Goal: Task Accomplishment & Management: Use online tool/utility

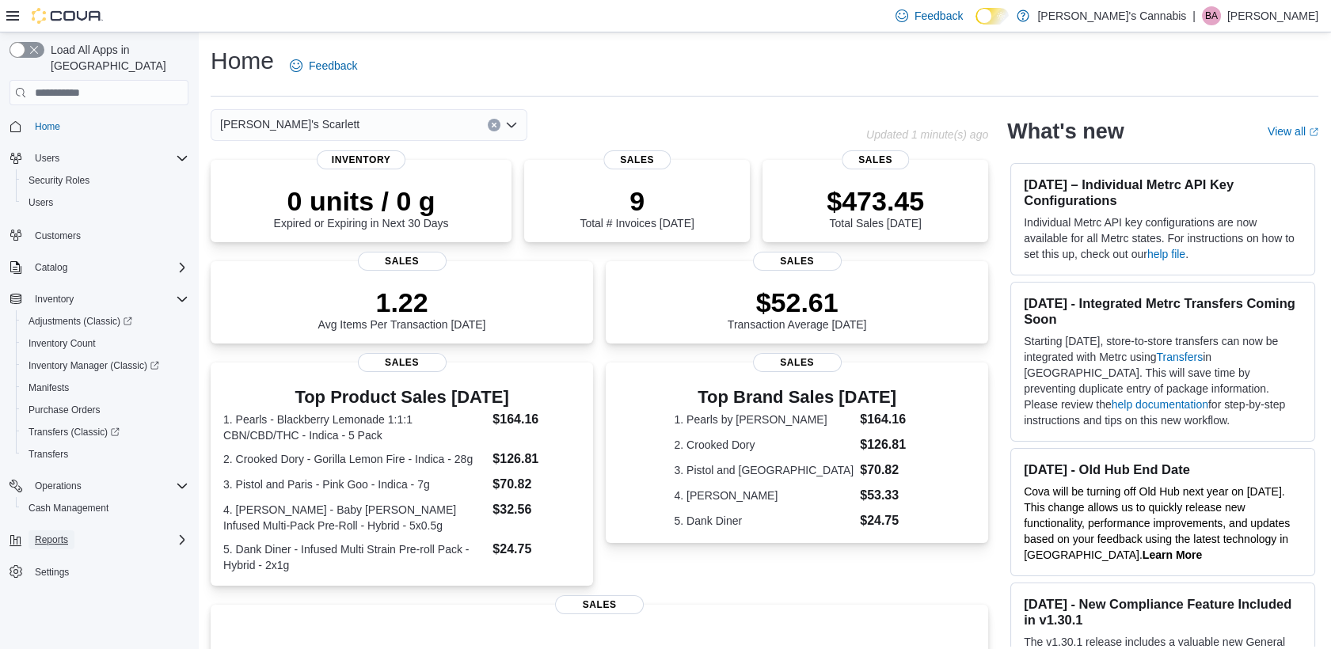
click at [60, 531] on span "Reports" at bounding box center [51, 540] width 33 height 19
click at [63, 597] on link "Reports" at bounding box center [45, 606] width 46 height 19
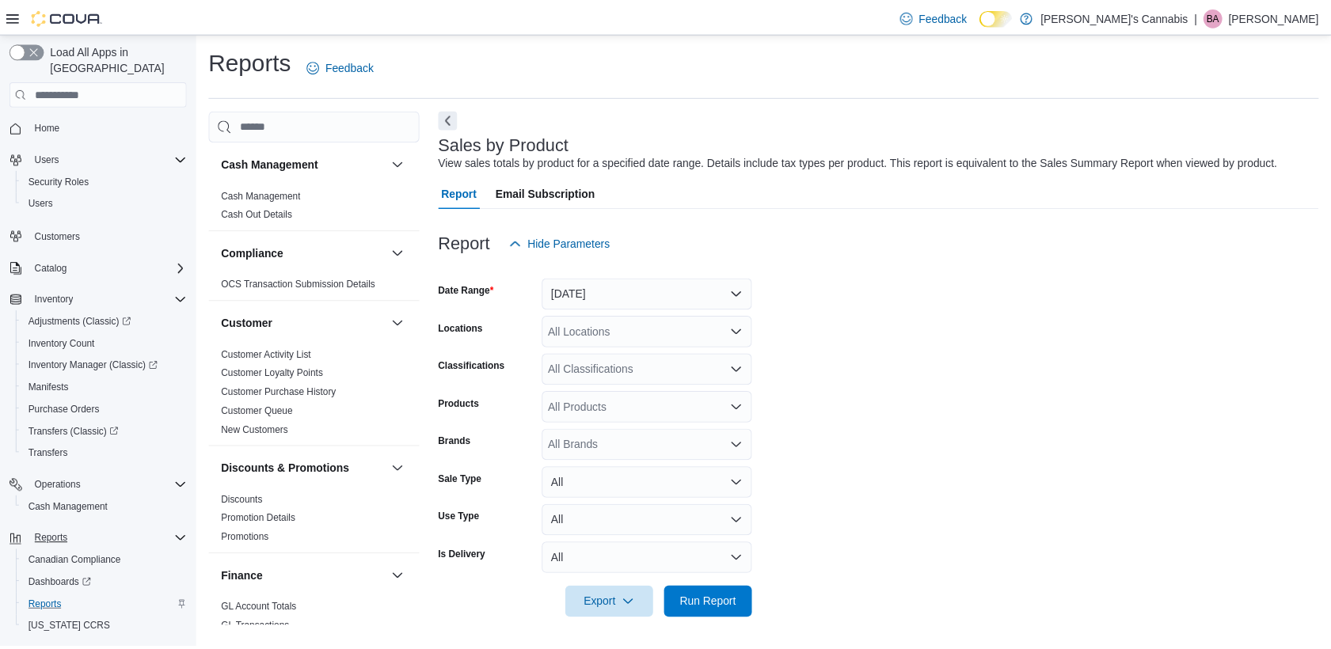
scroll to position [2, 0]
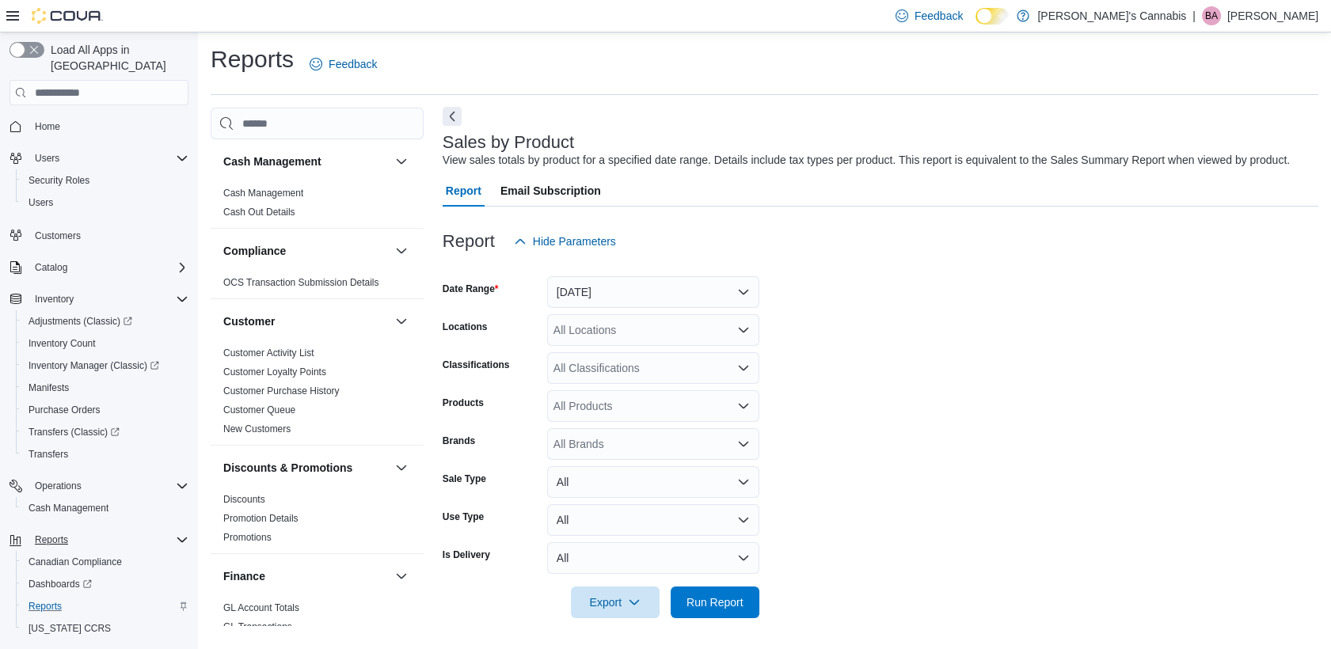
click at [447, 113] on button "Next" at bounding box center [452, 116] width 19 height 19
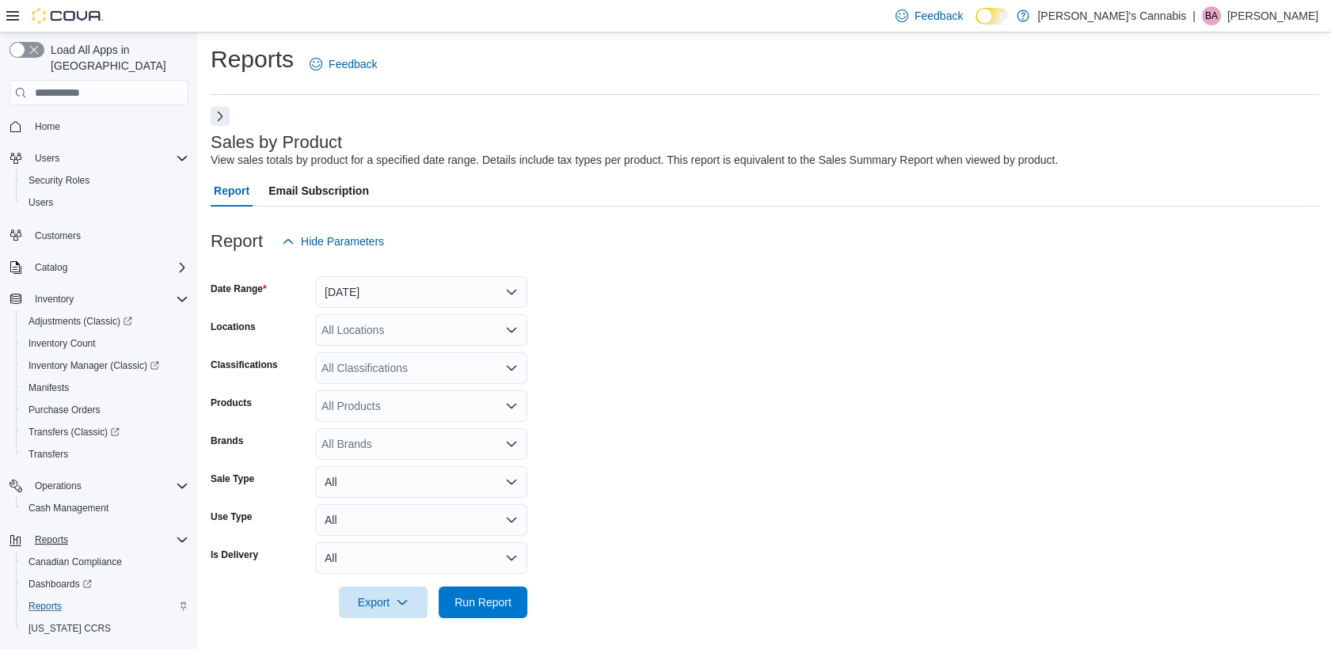
click at [224, 117] on button "Next" at bounding box center [220, 116] width 19 height 19
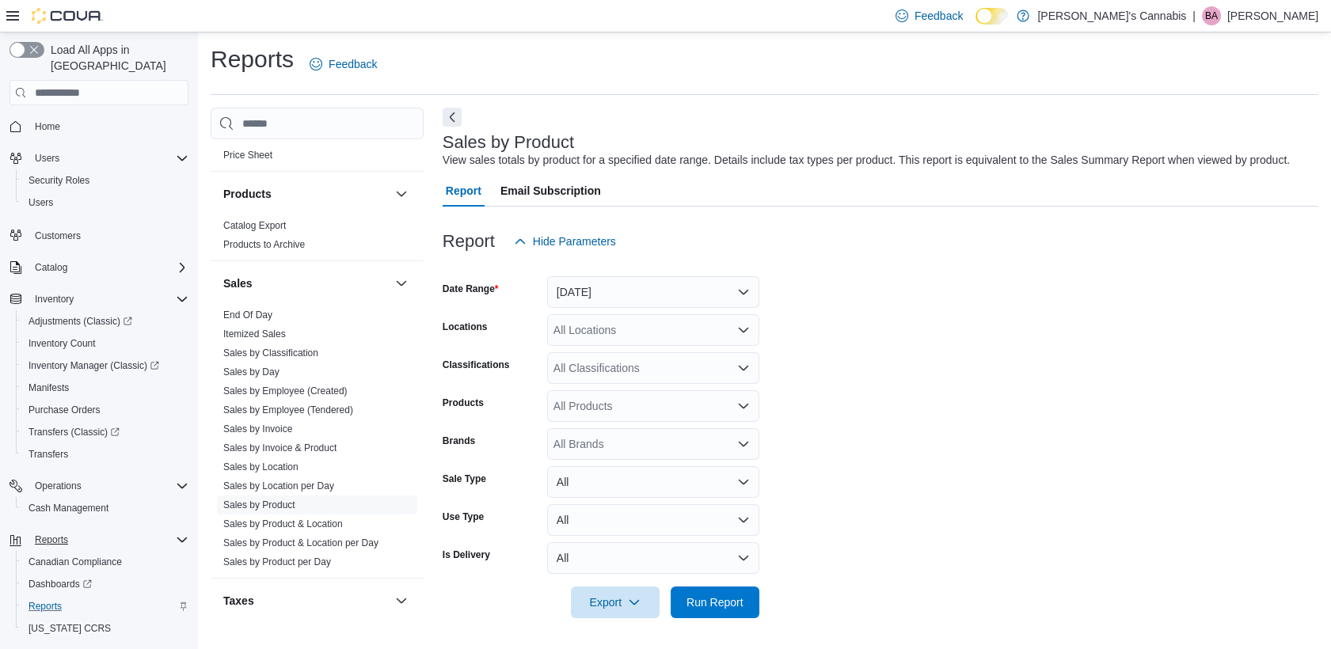
scroll to position [1038, 0]
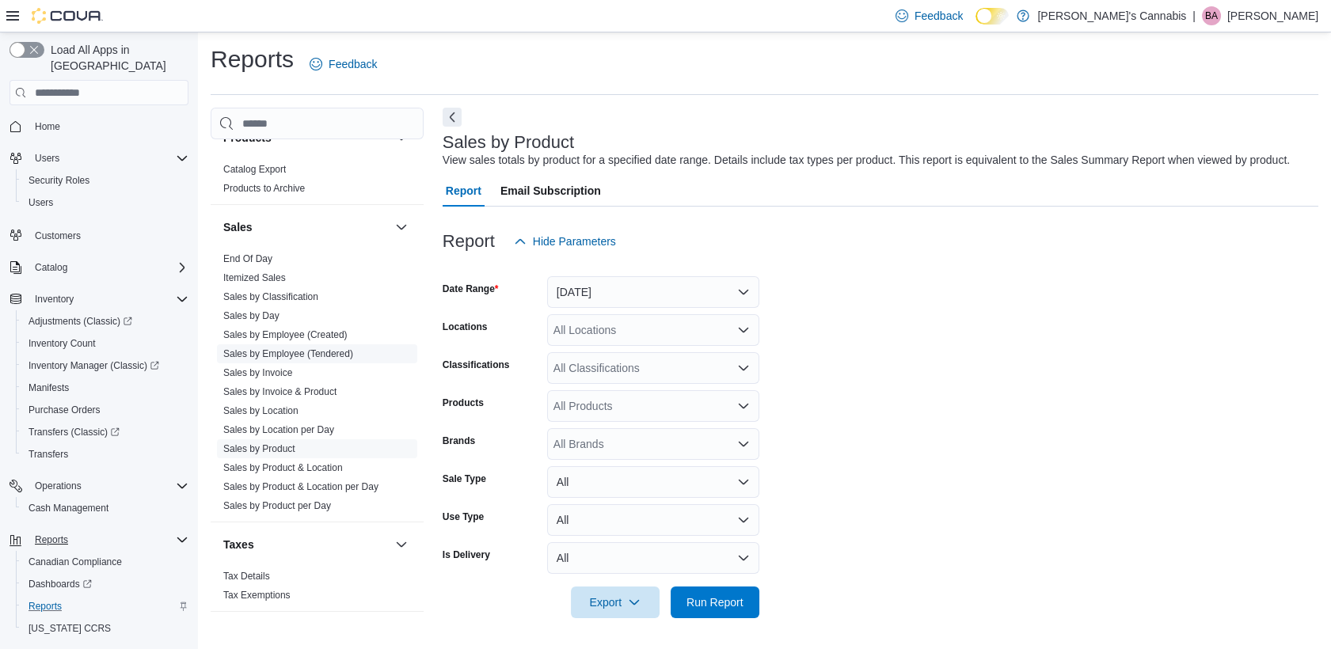
click at [322, 352] on link "Sales by Employee (Tendered)" at bounding box center [288, 353] width 130 height 11
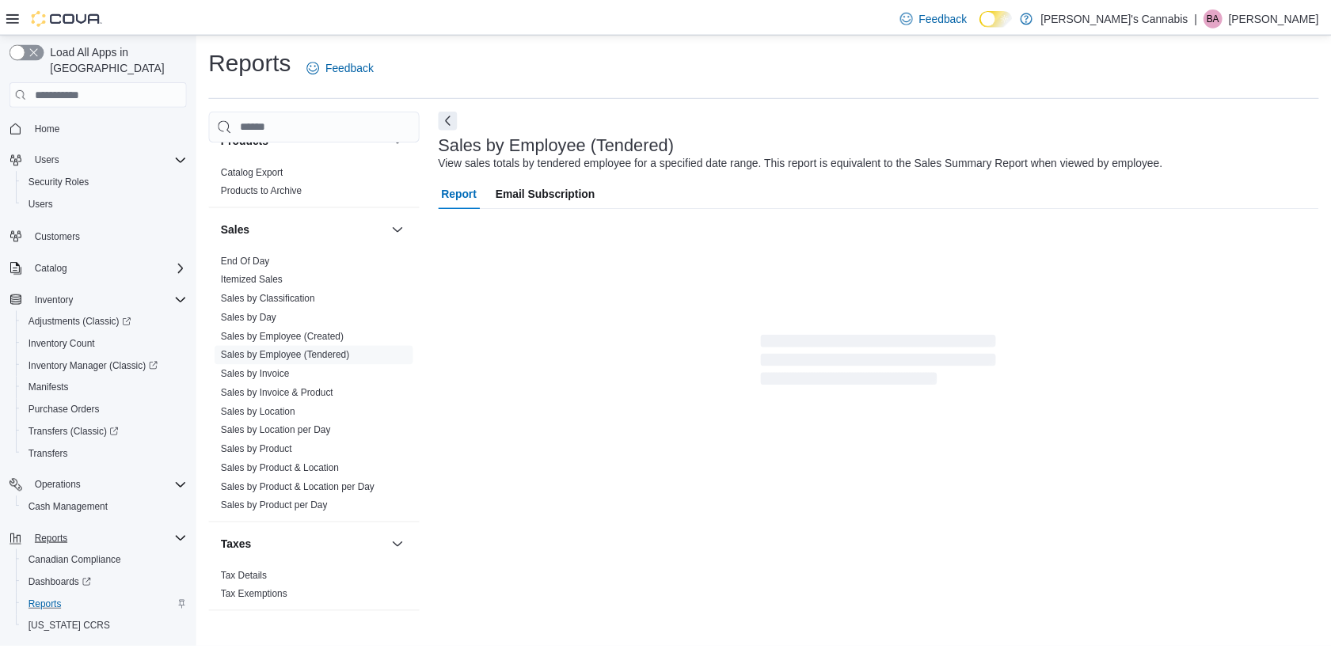
scroll to position [2, 0]
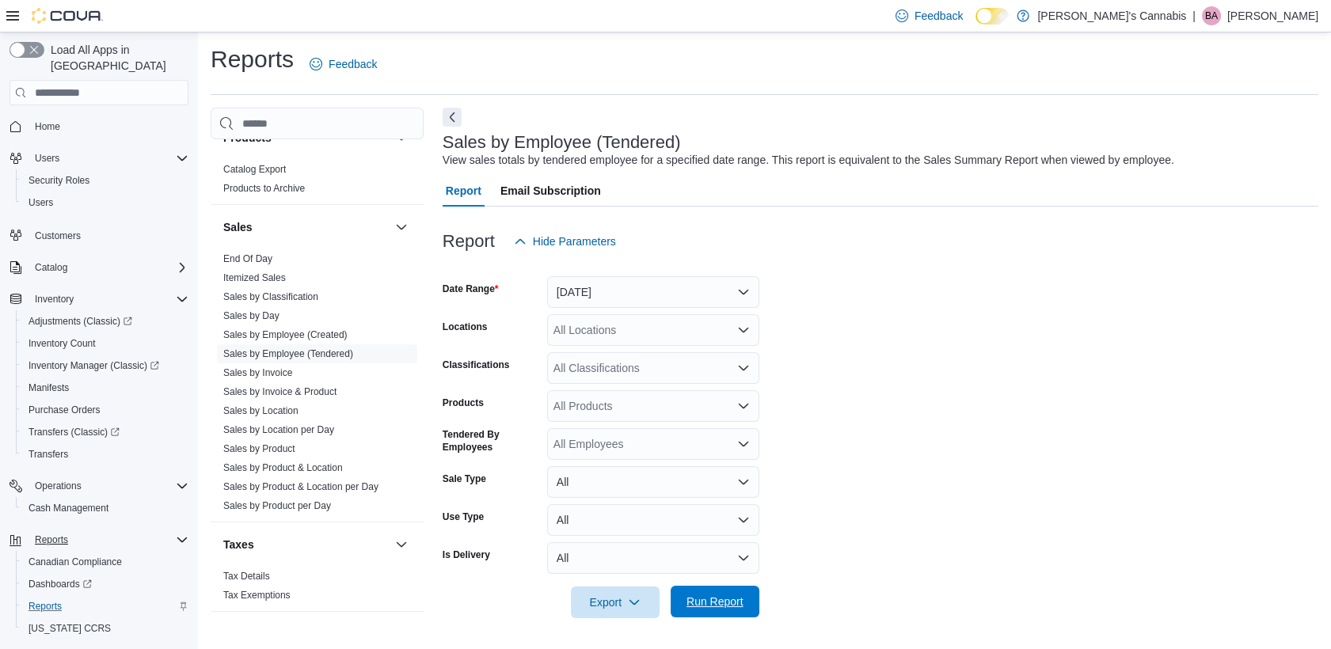
click at [732, 611] on span "Run Report" at bounding box center [715, 602] width 70 height 32
click at [872, 568] on form "Date Range Yesterday Locations All Locations Classifications All Classification…" at bounding box center [881, 437] width 876 height 361
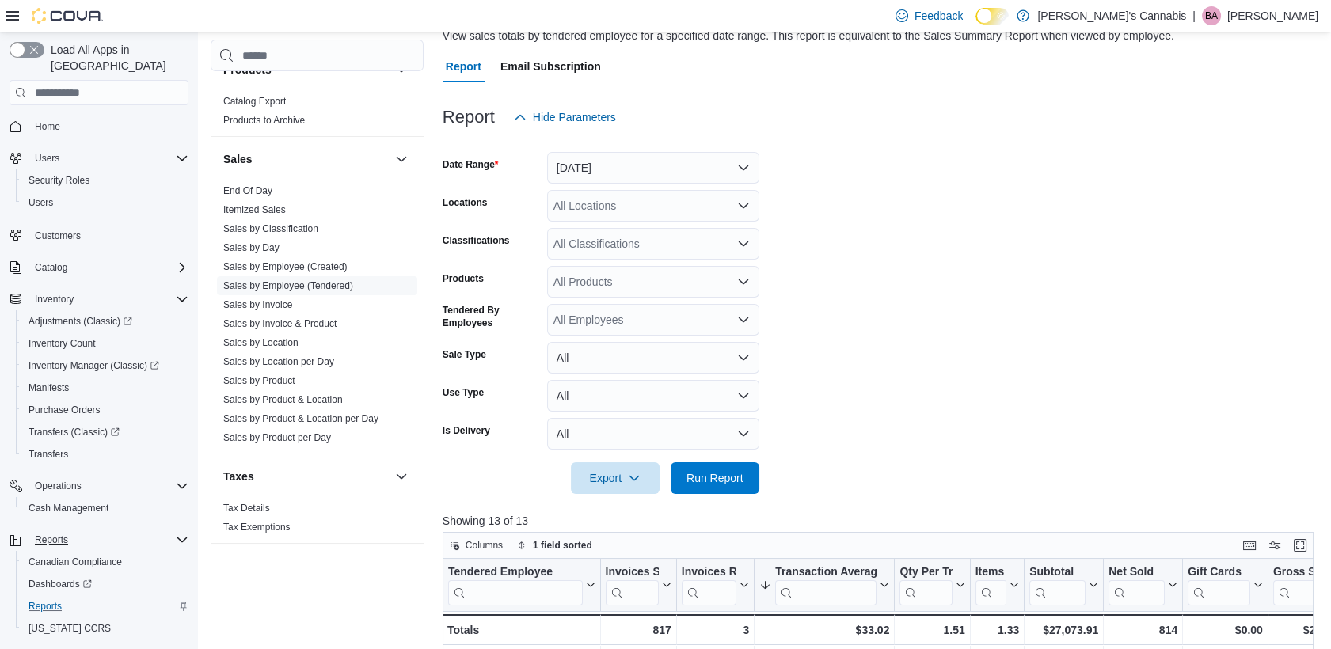
scroll to position [13, 0]
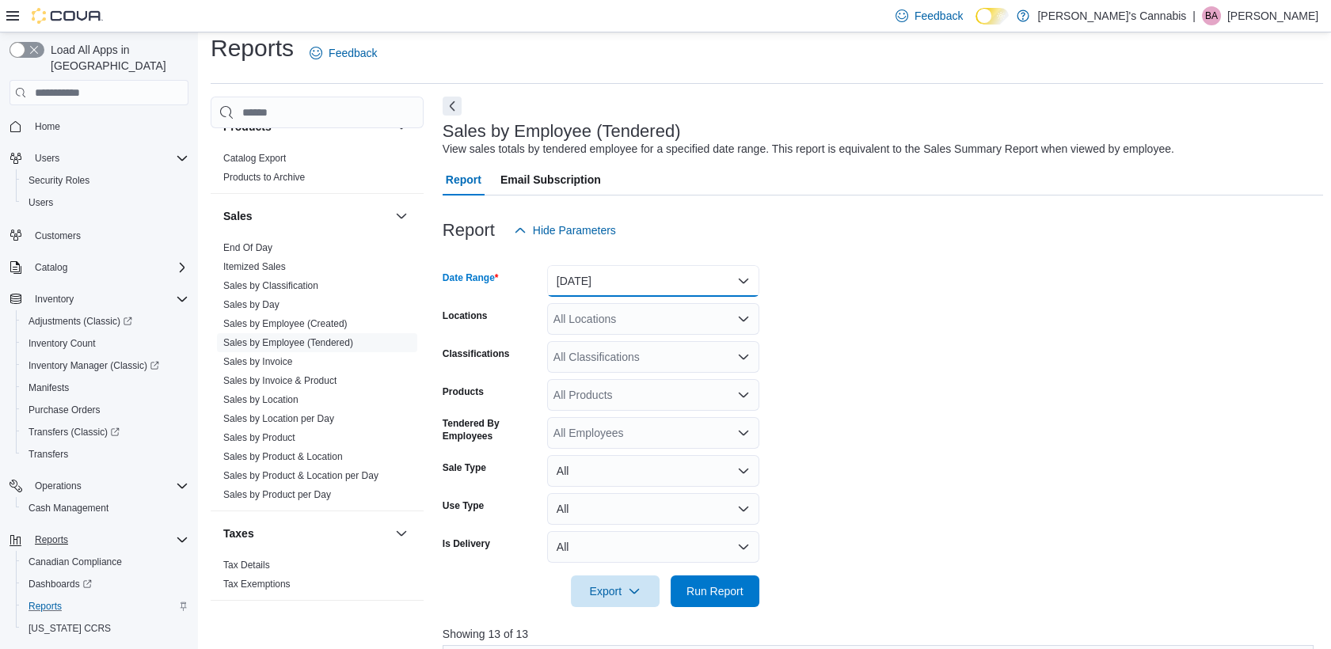
click at [725, 282] on button "Yesterday" at bounding box center [653, 281] width 212 height 32
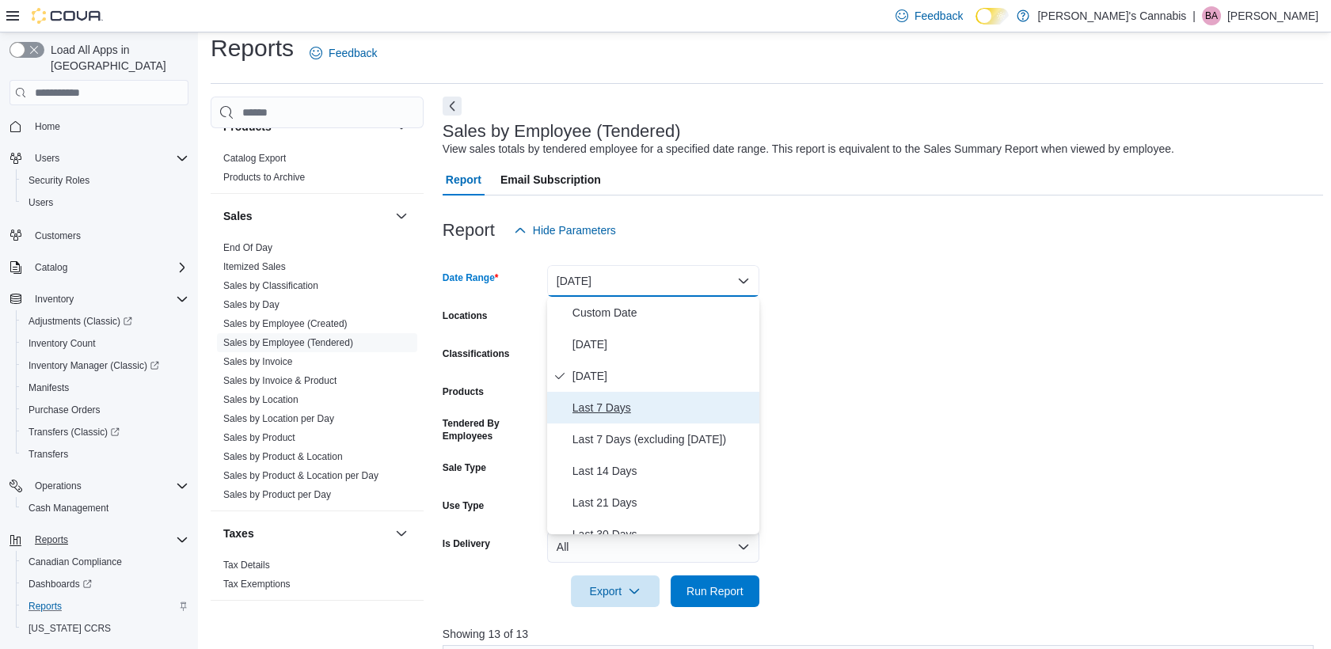
click at [672, 402] on span "Last 7 Days" at bounding box center [663, 407] width 181 height 19
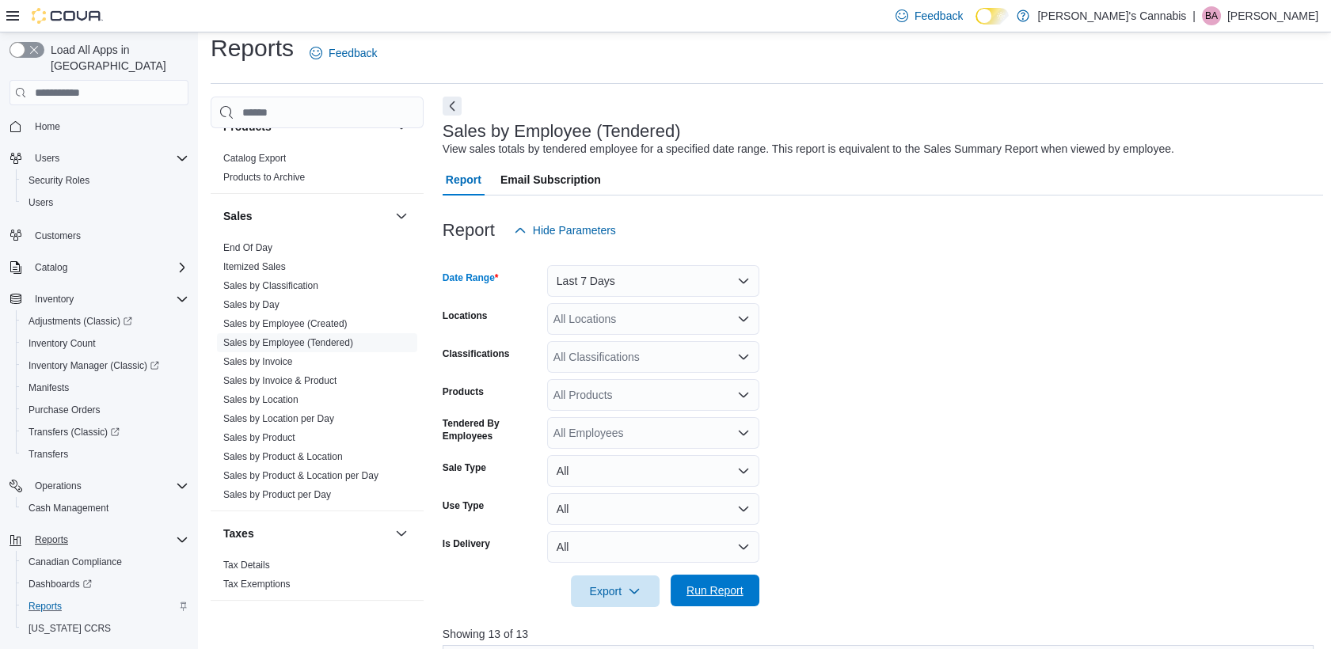
click at [738, 584] on span "Run Report" at bounding box center [715, 591] width 57 height 16
click at [812, 551] on form "Date Range Last 7 Days Locations All Locations Classifications All Classificati…" at bounding box center [881, 426] width 876 height 361
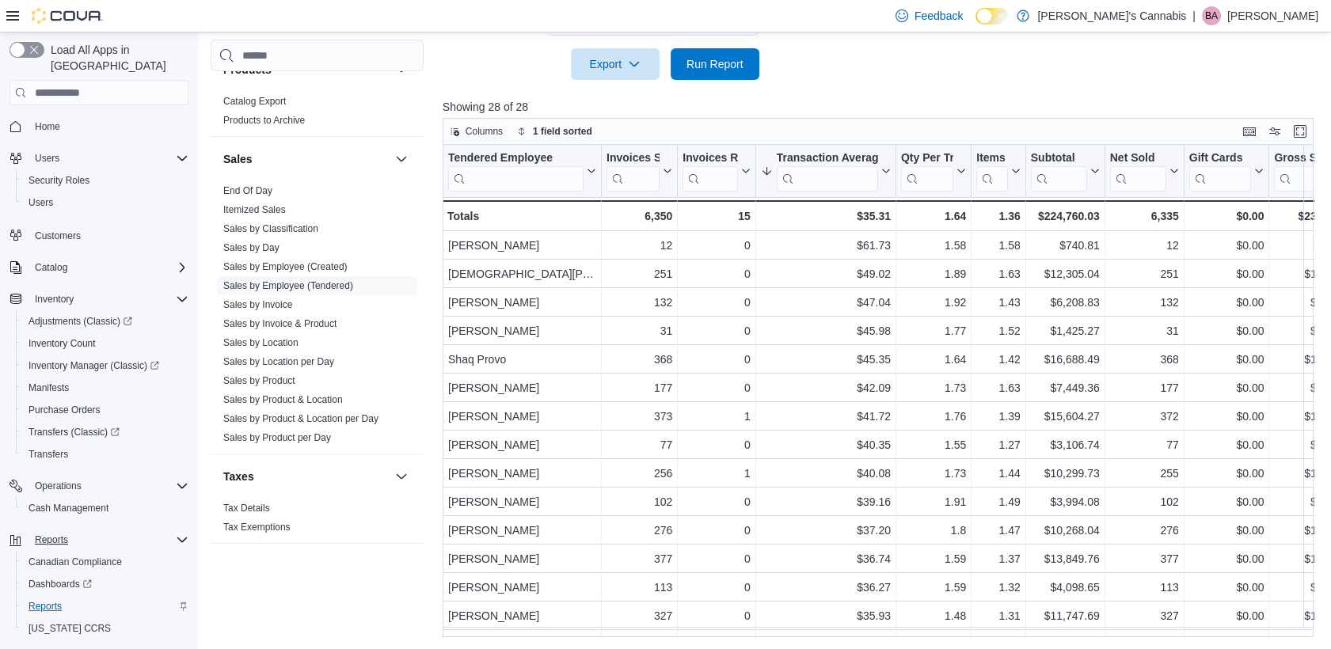
click at [889, 109] on p "Showing 28 of 28" at bounding box center [883, 107] width 881 height 16
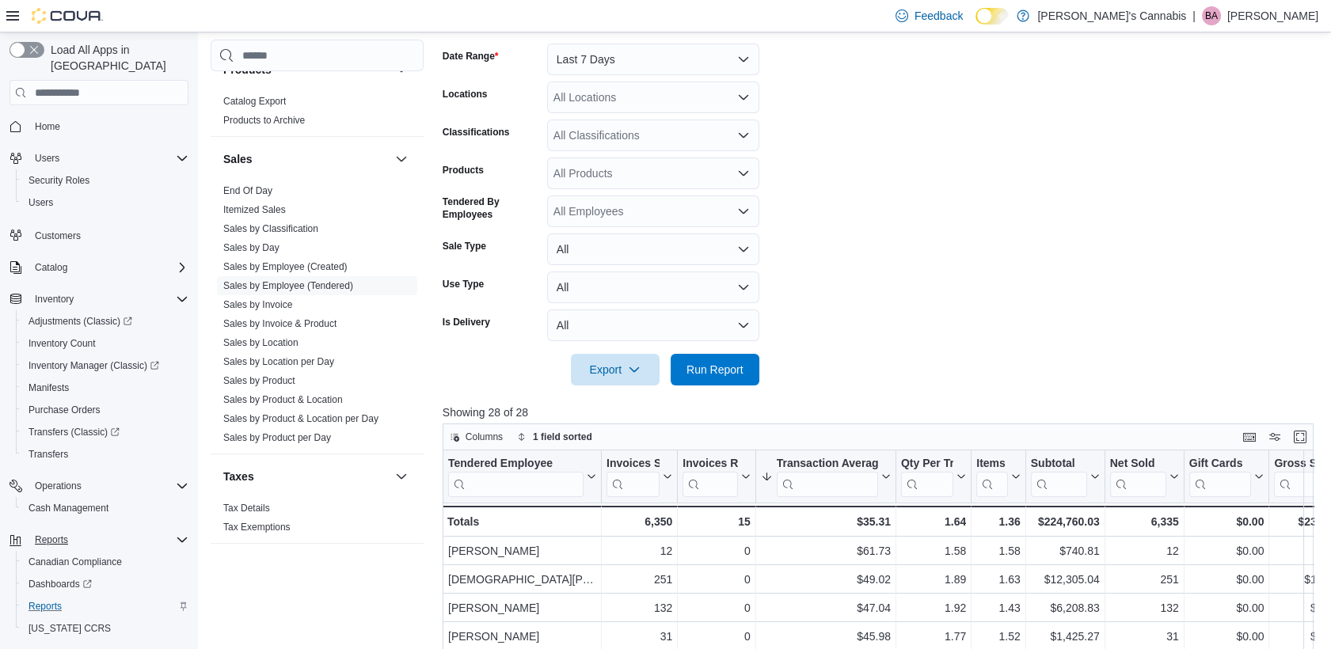
scroll to position [223, 0]
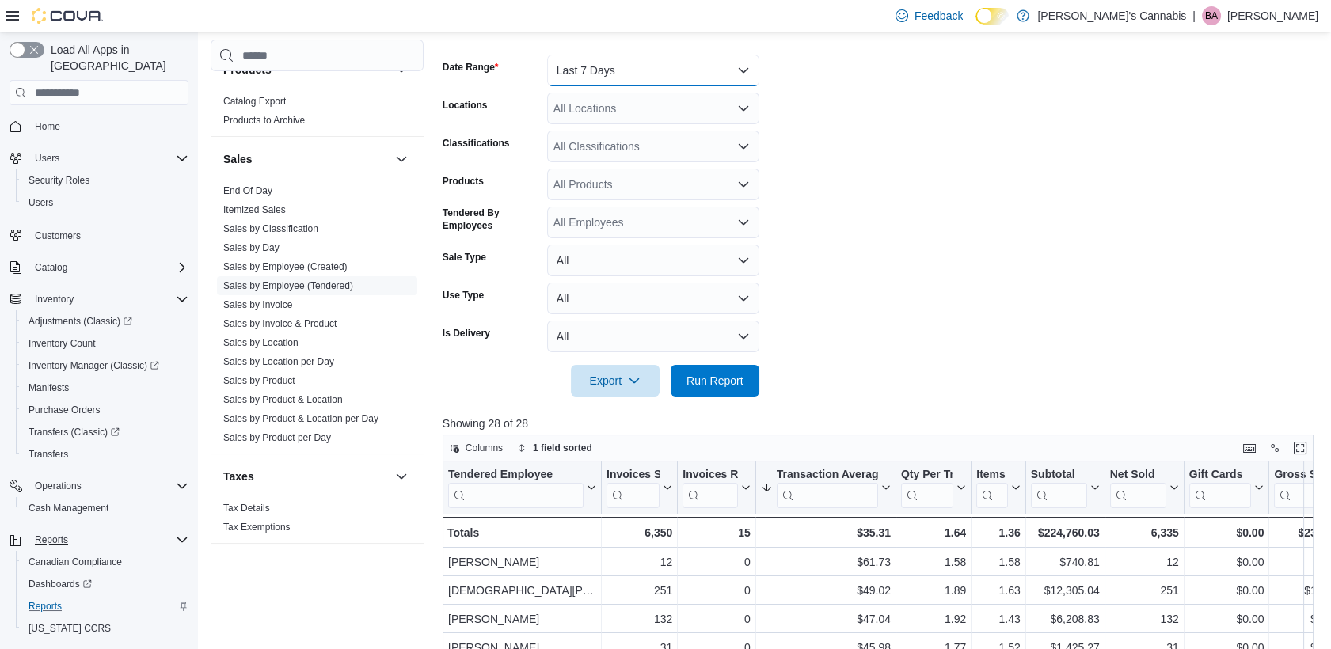
click at [612, 72] on button "Last 7 Days" at bounding box center [653, 71] width 212 height 32
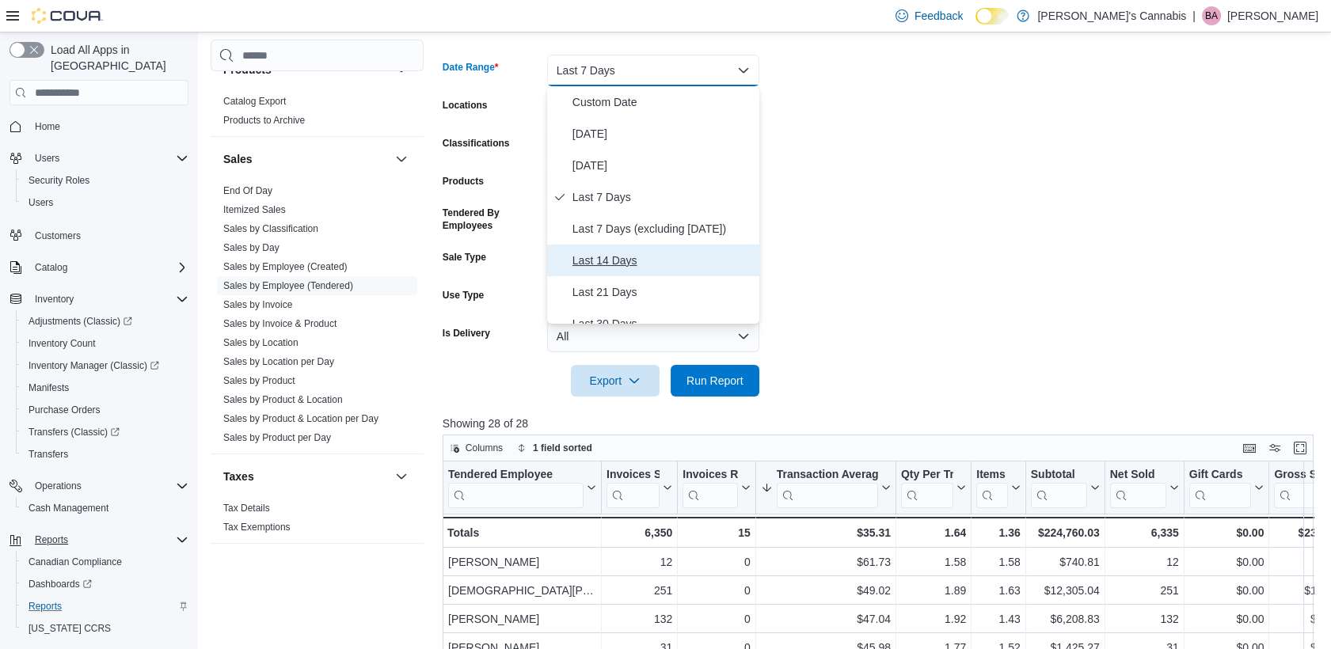
click at [680, 259] on span "Last 14 Days" at bounding box center [663, 260] width 181 height 19
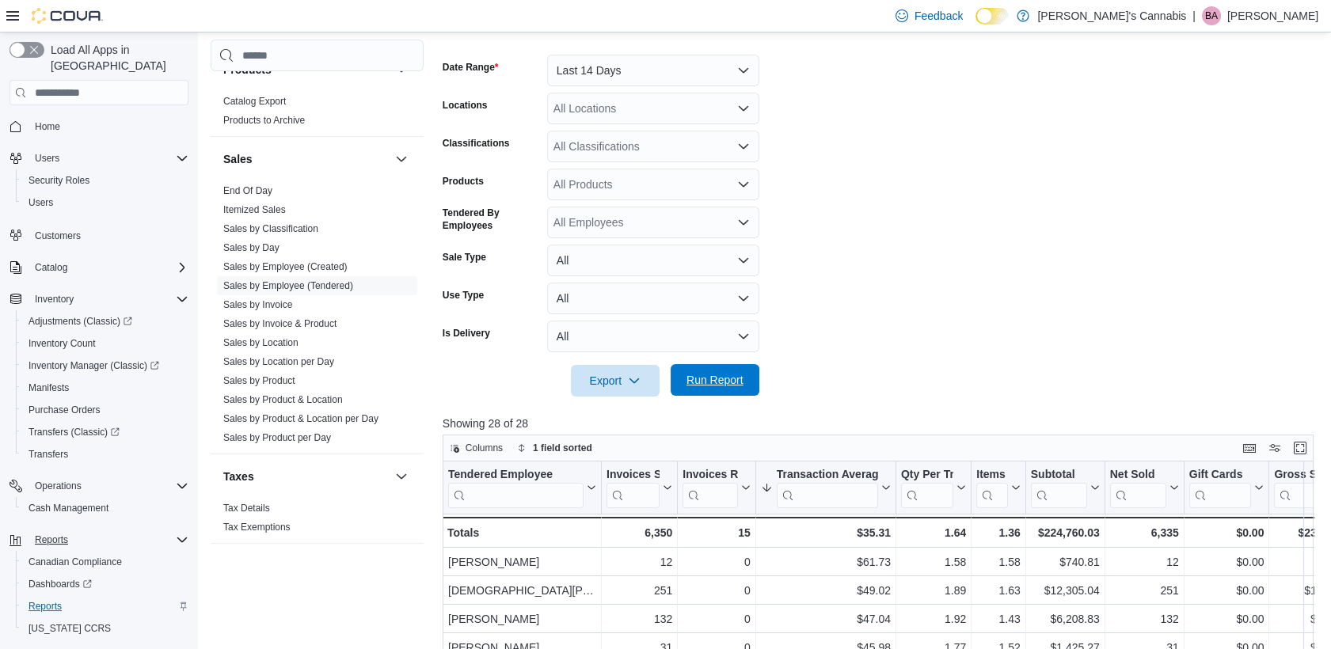
click at [715, 392] on span "Run Report" at bounding box center [715, 380] width 70 height 32
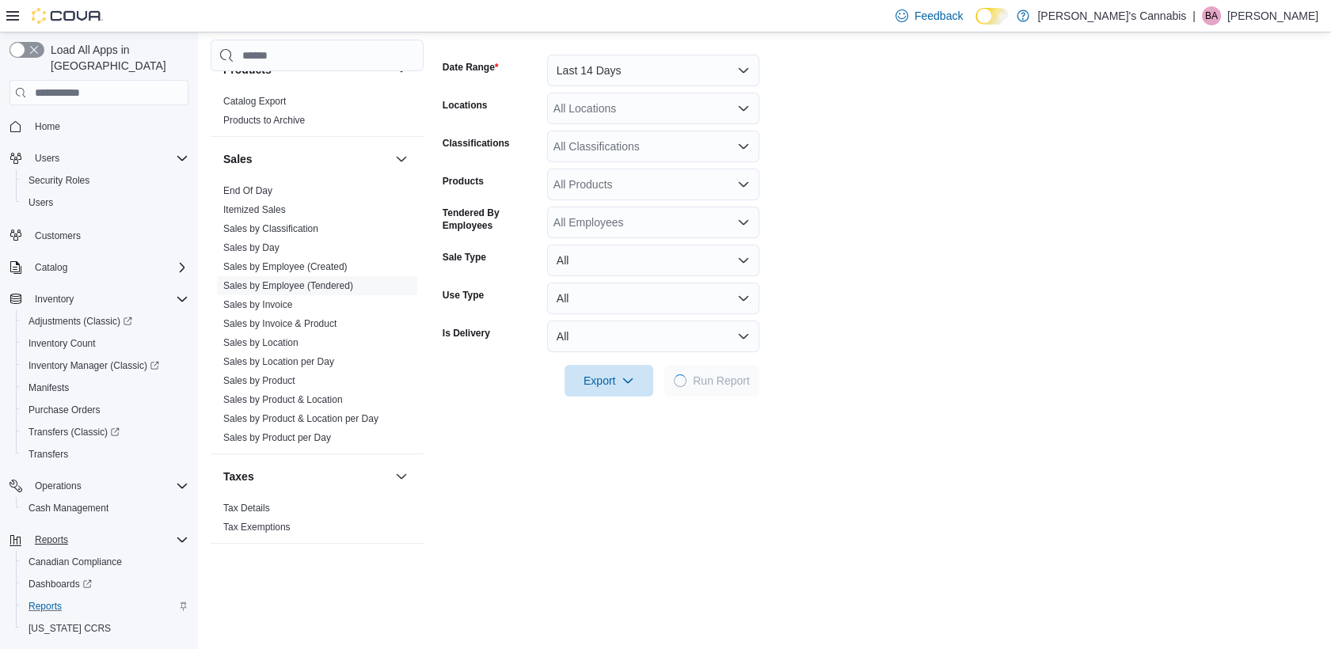
click at [806, 397] on div at bounding box center [881, 406] width 876 height 19
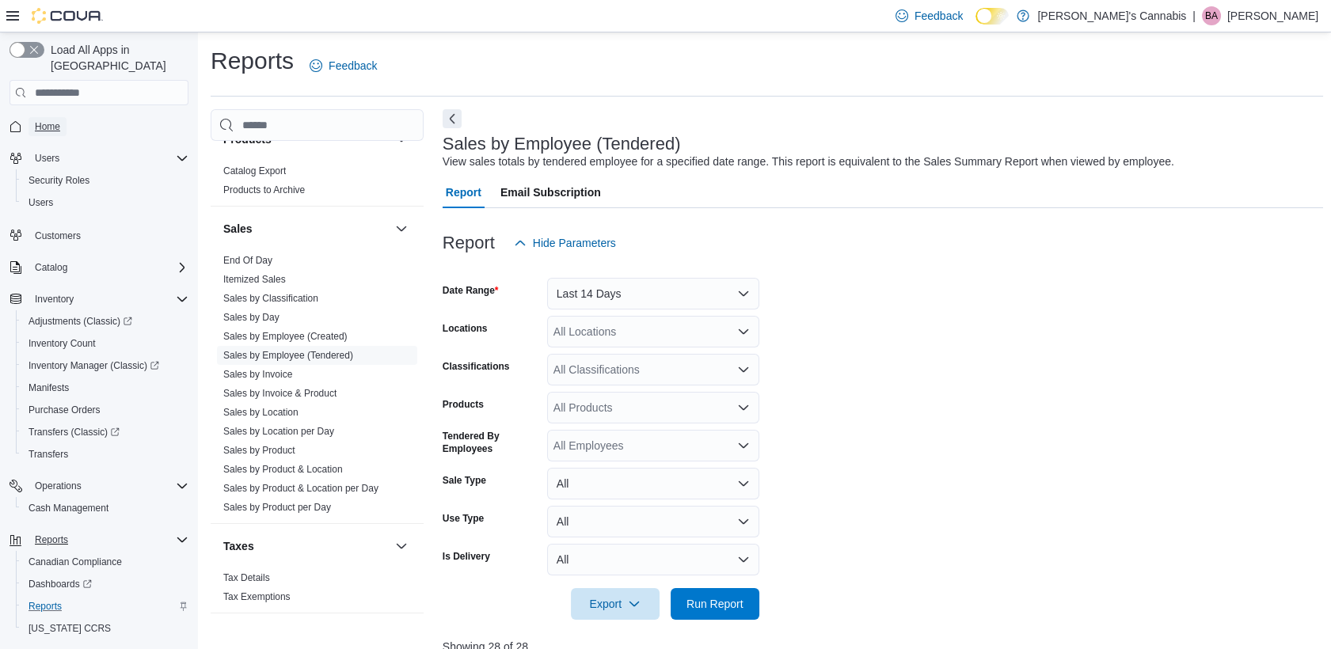
click at [52, 120] on span "Home" at bounding box center [47, 126] width 25 height 13
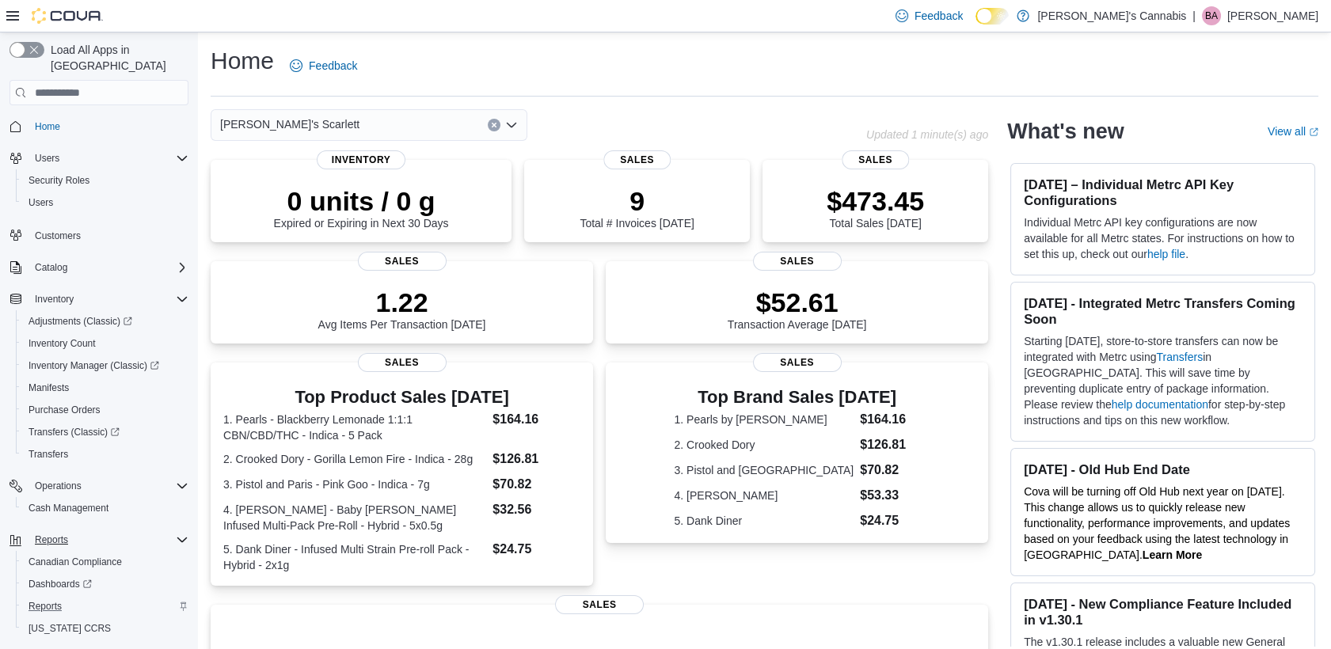
click at [1294, 21] on p "Brandon Arrigo" at bounding box center [1273, 15] width 91 height 19
click at [1253, 142] on button "Sign Out" at bounding box center [1240, 152] width 146 height 25
